Goal: Information Seeking & Learning: Check status

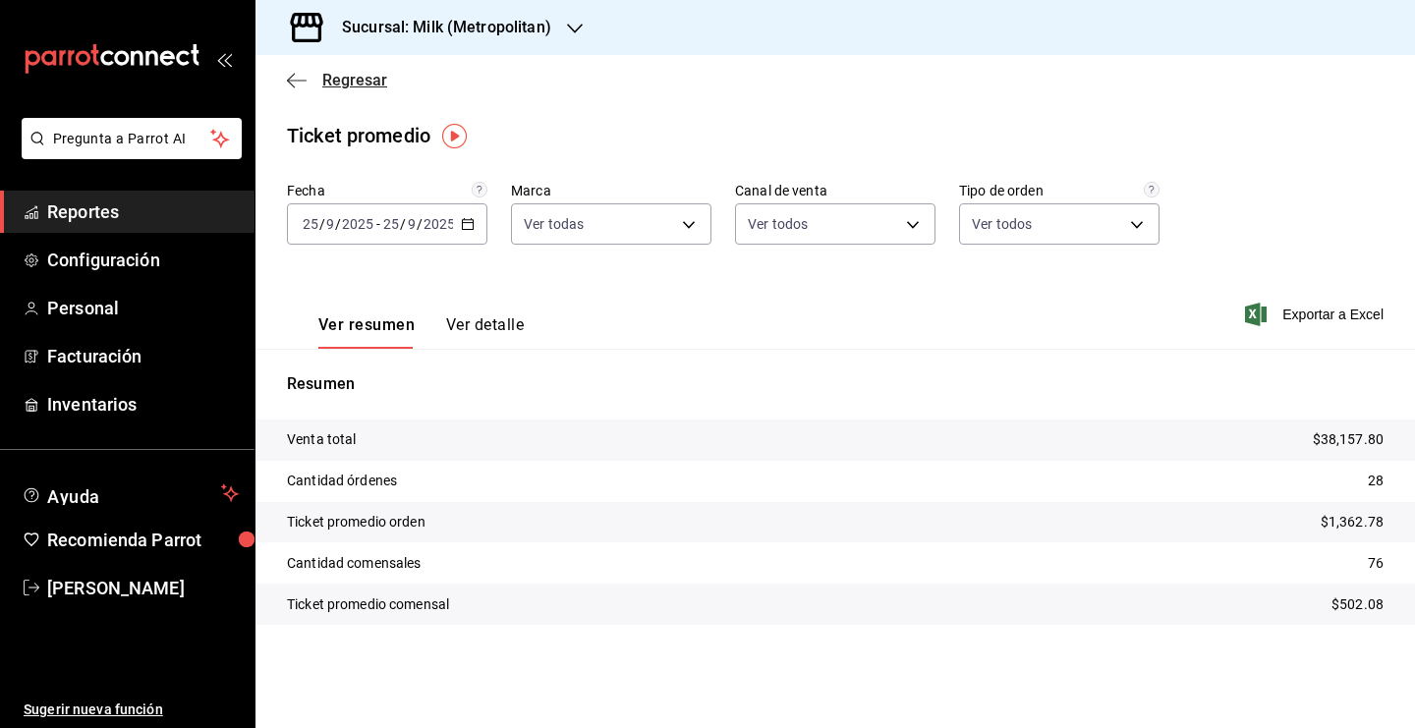
click at [352, 76] on span "Regresar" at bounding box center [354, 80] width 65 height 19
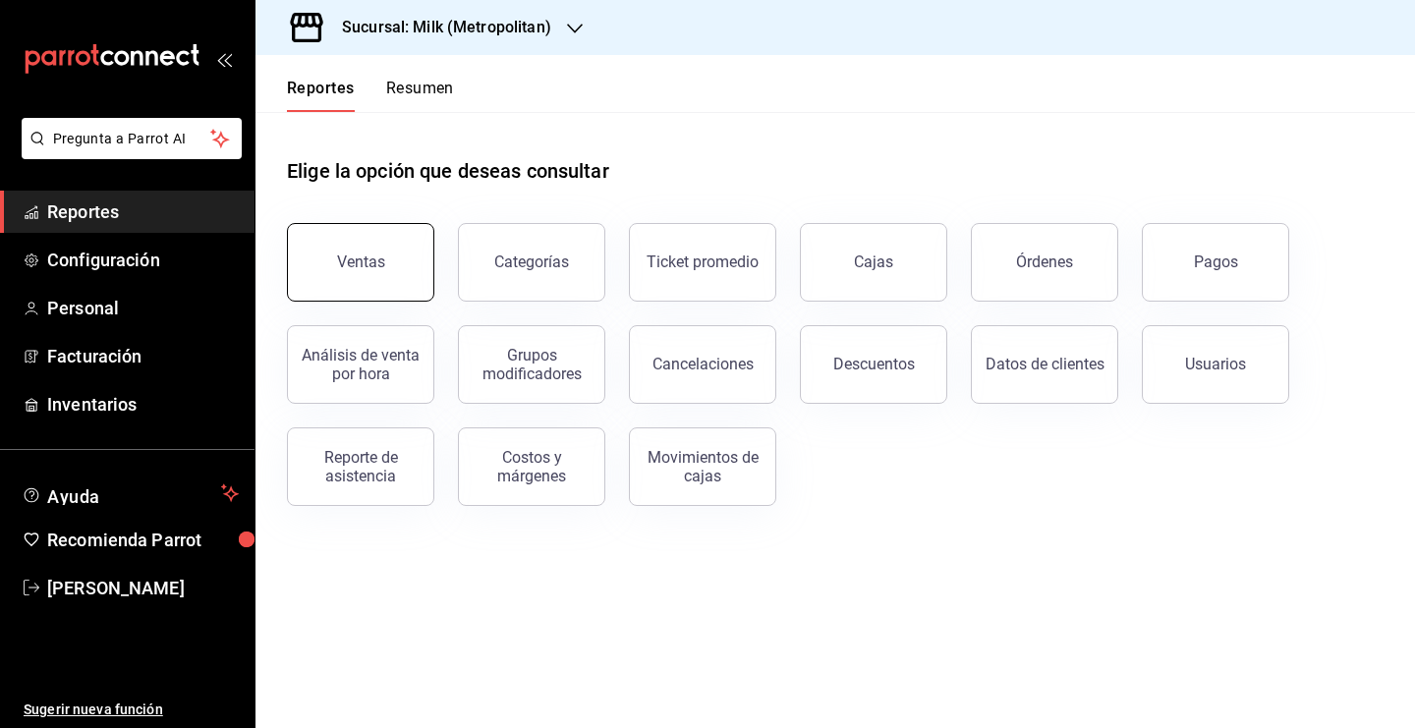
click at [384, 290] on button "Ventas" at bounding box center [360, 262] width 147 height 79
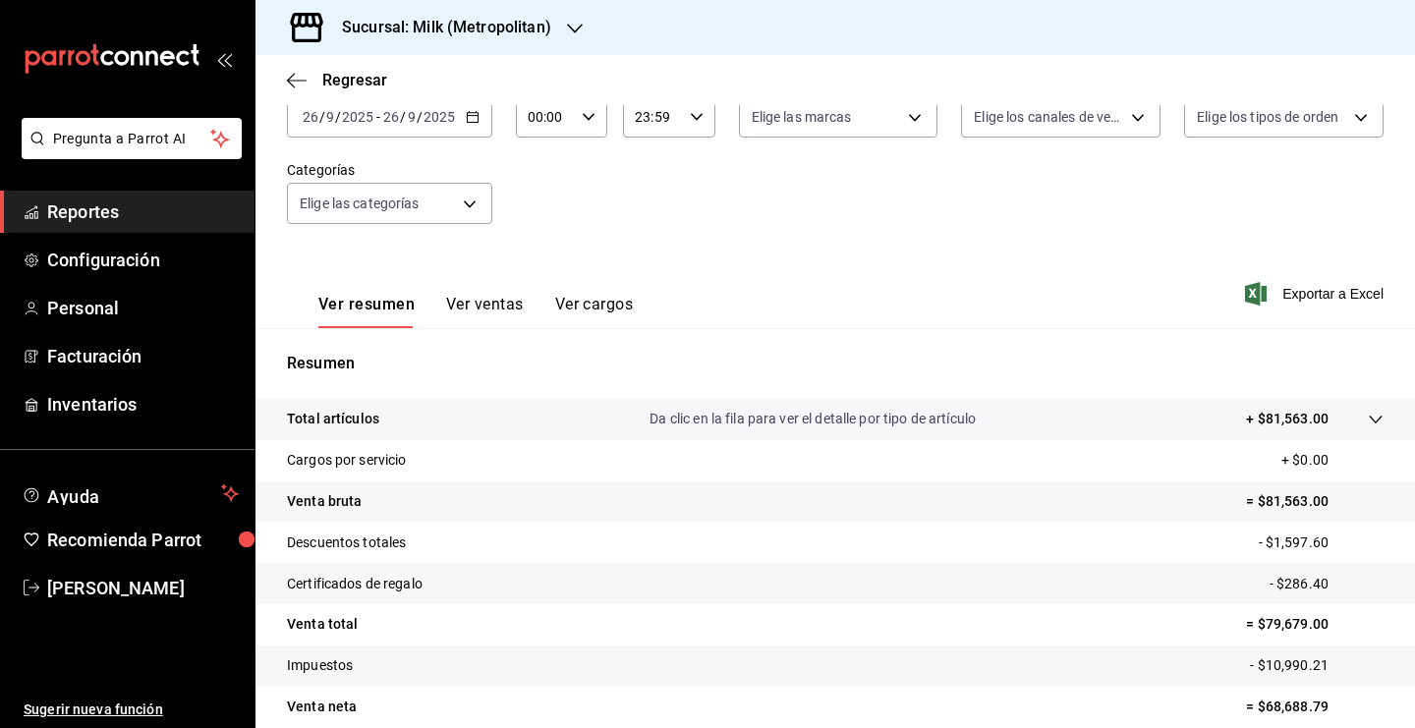
scroll to position [130, 0]
click at [1368, 416] on icon at bounding box center [1376, 418] width 16 height 16
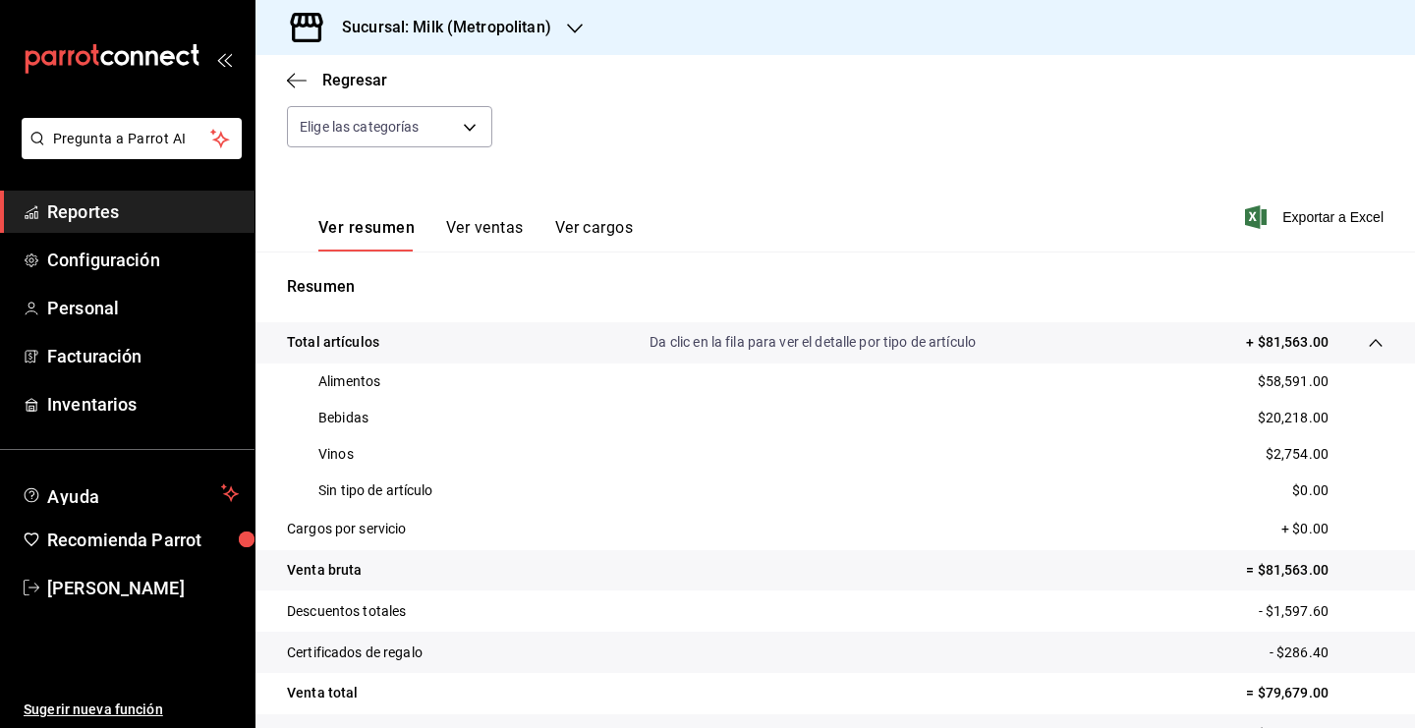
scroll to position [205, 0]
click at [373, 86] on span "Regresar" at bounding box center [354, 80] width 65 height 19
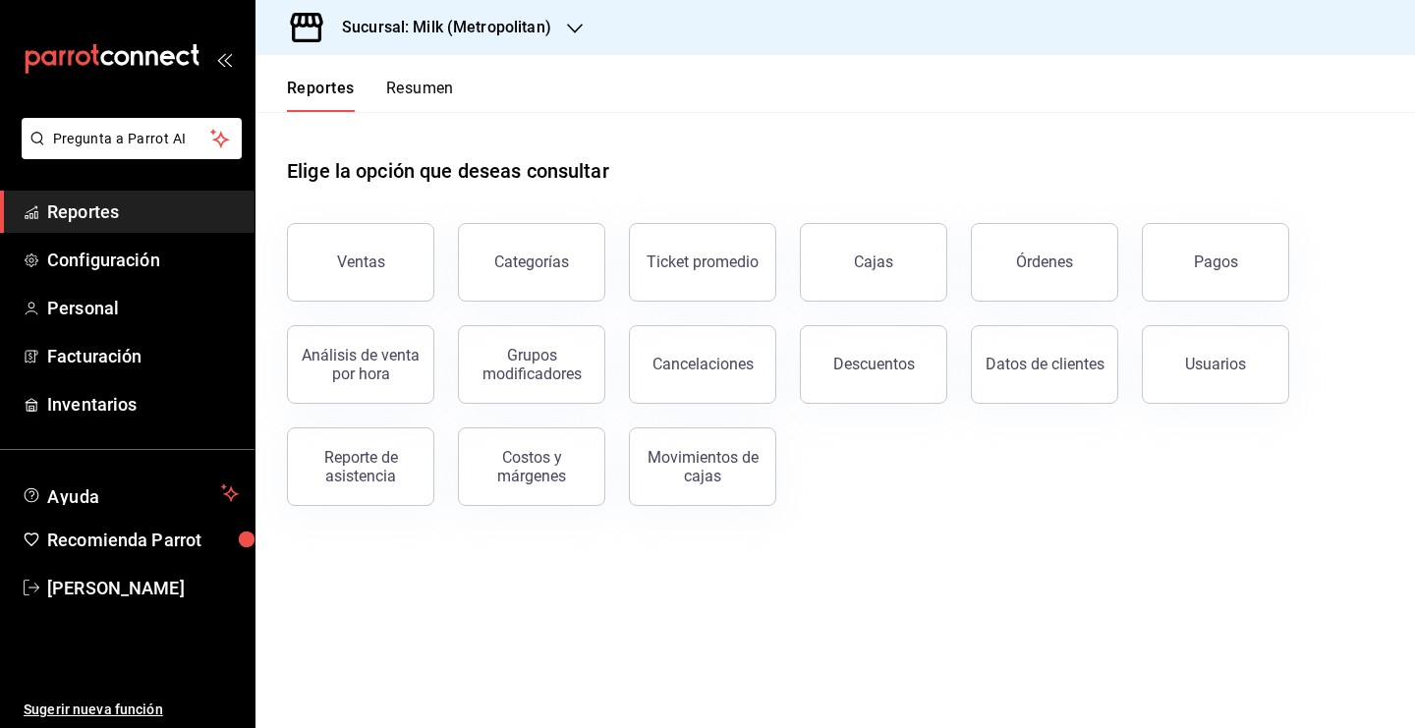
click at [663, 303] on div "Cancelaciones" at bounding box center [690, 353] width 171 height 102
click at [738, 261] on div "Ticket promedio" at bounding box center [703, 262] width 112 height 19
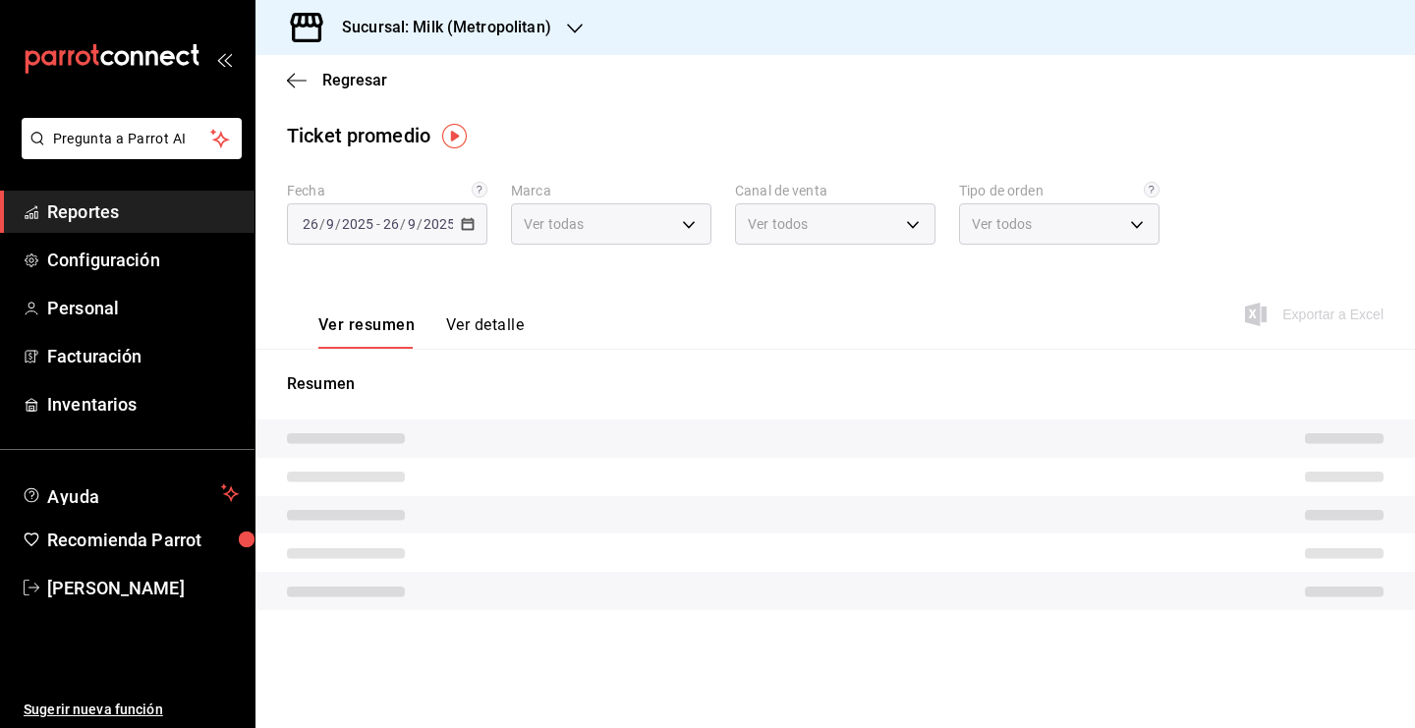
type input "57c9fc47-e65f-4221-a10c-96a6466a6251"
type input "PARROT,UBER_EATS,RAPPI,DIDI_FOOD,ONLINE"
type input "c6efb9bd-abd5-48a3-8783-83cc8f48df17,ac96d0b7-0302-404a-8271-ab3d4d47528d,08d44…"
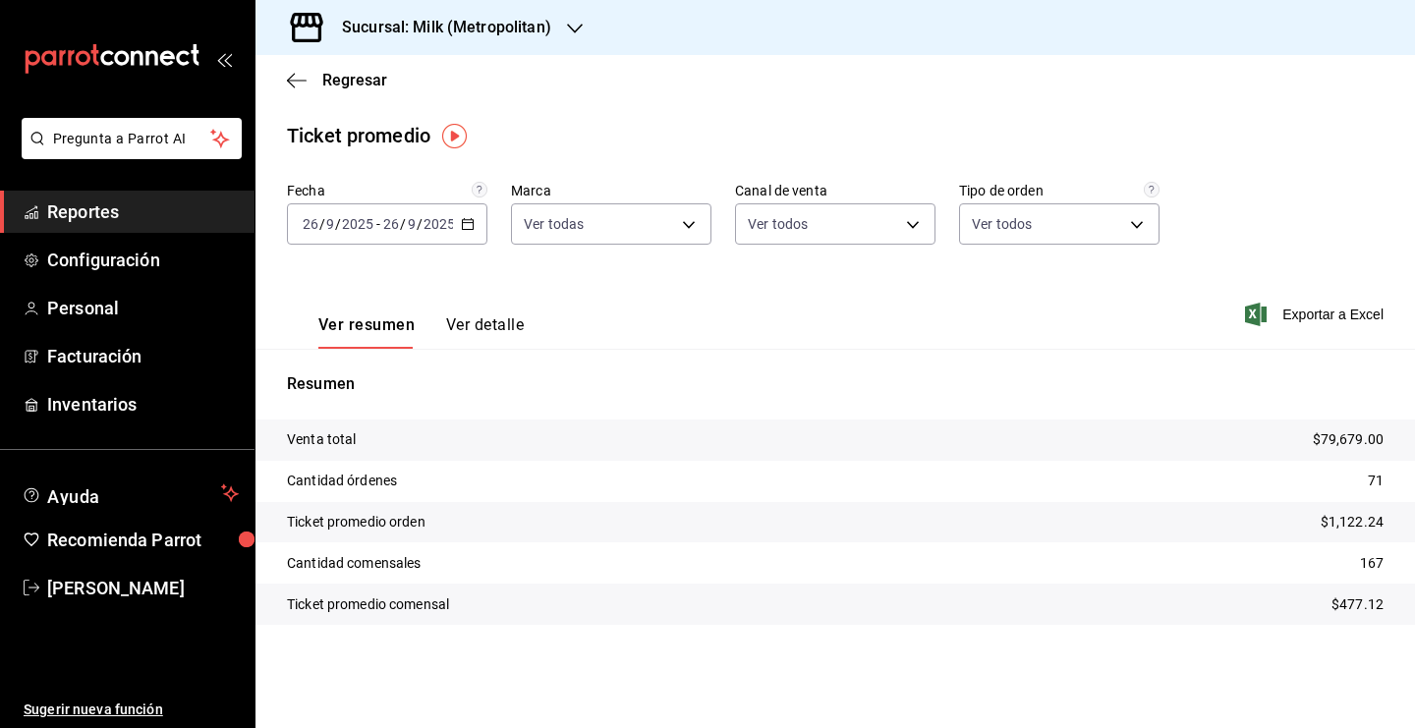
click at [1358, 566] on tr "Cantidad comensales 167" at bounding box center [836, 563] width 1160 height 41
drag, startPoint x: 1362, startPoint y: 566, endPoint x: 1388, endPoint y: 566, distance: 25.6
click at [1388, 566] on tr "Cantidad comensales 167" at bounding box center [836, 563] width 1160 height 41
